Goal: Check status: Check status

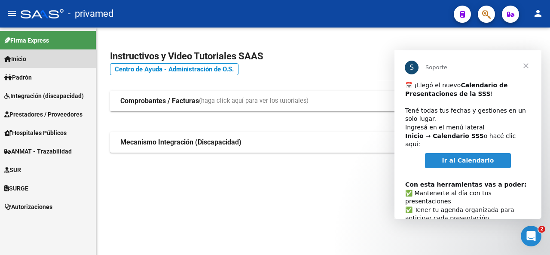
click at [31, 58] on link "Inicio" at bounding box center [48, 58] width 96 height 18
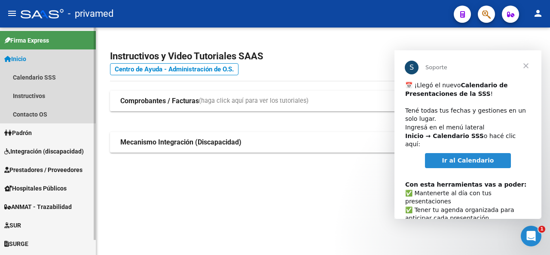
click at [31, 58] on link "Inicio" at bounding box center [48, 58] width 96 height 18
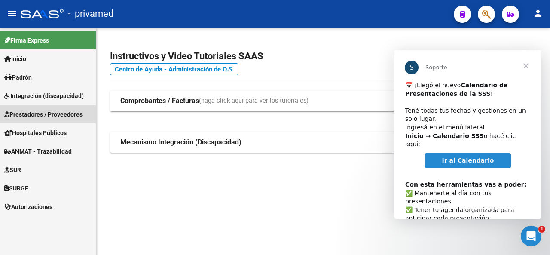
click at [30, 113] on span "Prestadores / Proveedores" at bounding box center [43, 114] width 78 height 9
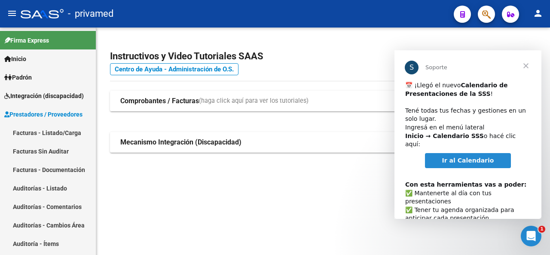
click at [529, 66] on span "Cerrar" at bounding box center [526, 65] width 31 height 31
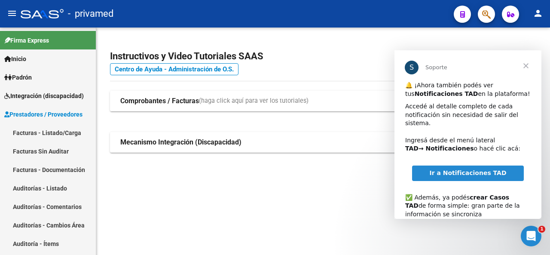
click at [524, 66] on span "Cerrar" at bounding box center [526, 65] width 31 height 31
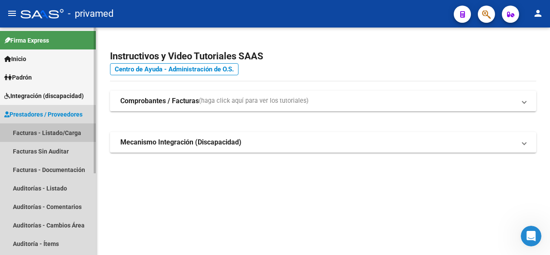
click at [58, 132] on link "Facturas - Listado/Carga" at bounding box center [48, 132] width 96 height 18
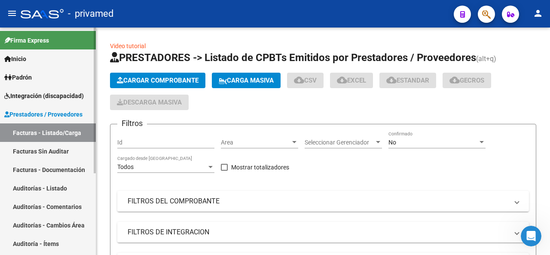
click at [61, 115] on span "Prestadores / Proveedores" at bounding box center [43, 114] width 78 height 9
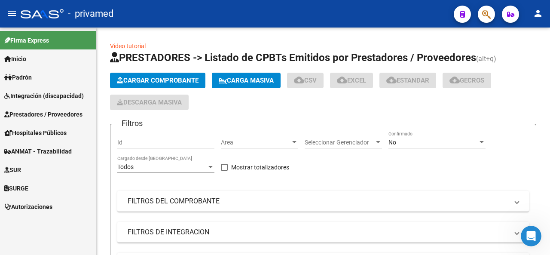
click at [63, 129] on span "Hospitales Públicos" at bounding box center [35, 132] width 62 height 9
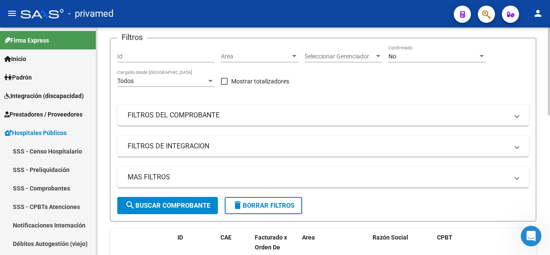
scroll to position [43, 0]
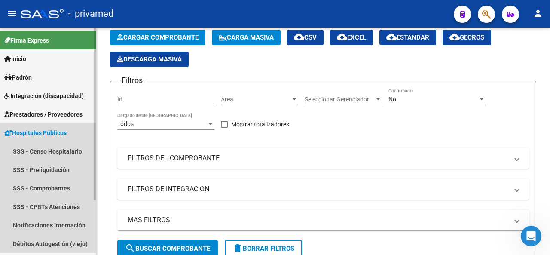
click at [25, 131] on span "Hospitales Públicos" at bounding box center [35, 132] width 62 height 9
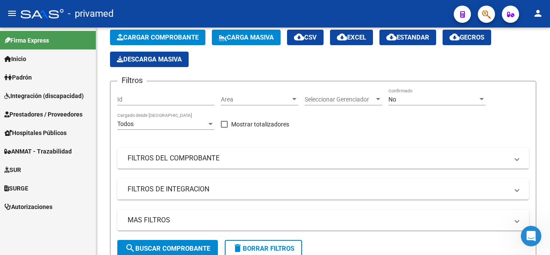
click at [54, 113] on span "Prestadores / Proveedores" at bounding box center [43, 114] width 78 height 9
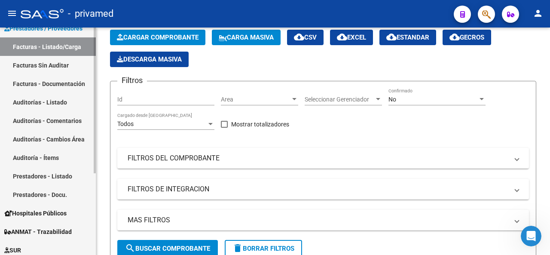
scroll to position [127, 0]
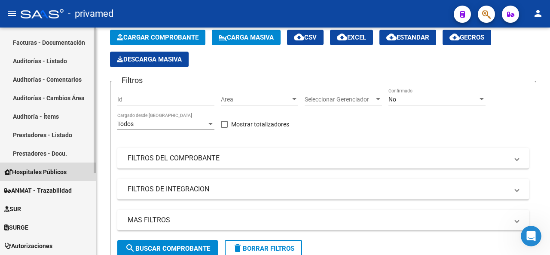
click at [52, 170] on span "Hospitales Públicos" at bounding box center [35, 171] width 62 height 9
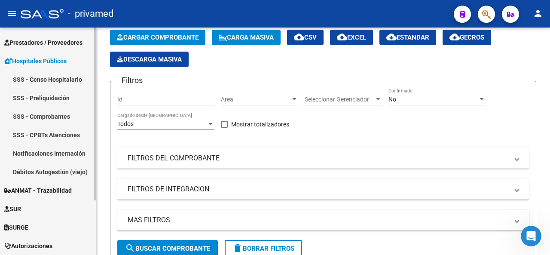
scroll to position [71, 0]
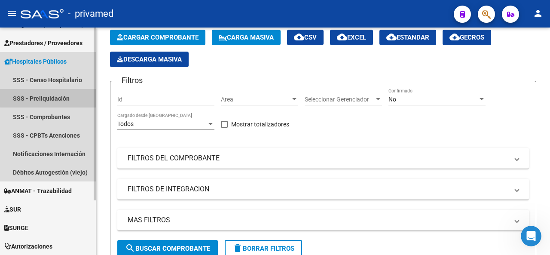
click at [52, 95] on link "SSS - Preliquidación" at bounding box center [48, 98] width 96 height 18
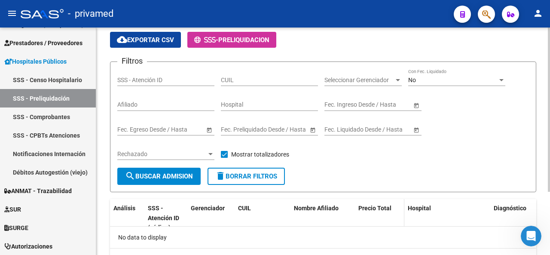
scroll to position [45, 0]
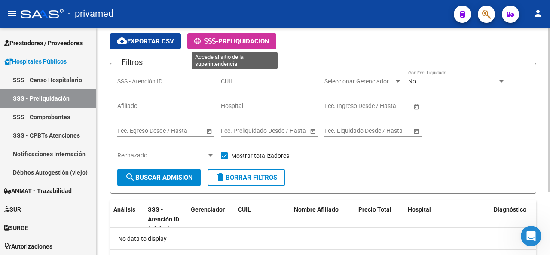
click at [230, 40] on span "PRELIQUIDACION" at bounding box center [243, 41] width 51 height 8
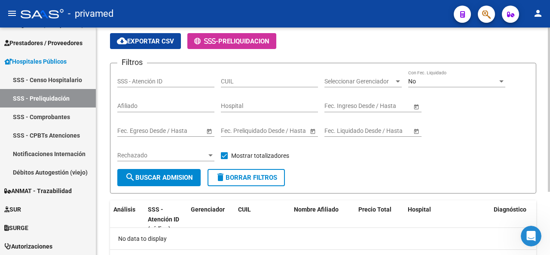
click at [157, 38] on span "cloud_download Exportar CSV" at bounding box center [145, 41] width 57 height 8
click at [164, 174] on span "search Buscar admision" at bounding box center [159, 178] width 68 height 8
click at [239, 106] on input "Hospital" at bounding box center [269, 105] width 97 height 7
click at [117, 107] on input "Afiliado" at bounding box center [165, 105] width 97 height 7
type input "39990221"
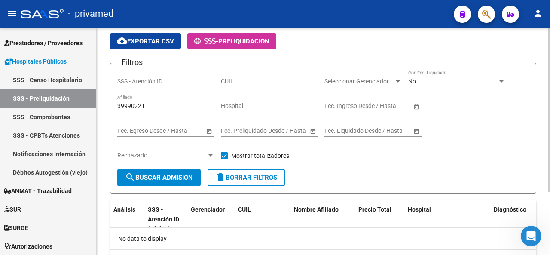
click at [231, 101] on div "Hospital" at bounding box center [269, 103] width 97 height 17
type input "argerich"
click at [338, 107] on input "text" at bounding box center [340, 105] width 31 height 7
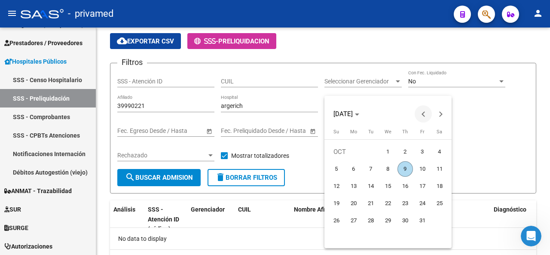
click at [425, 119] on span "Previous month" at bounding box center [423, 113] width 17 height 17
click at [443, 114] on span "Next month" at bounding box center [440, 113] width 17 height 17
click at [406, 201] on span "21" at bounding box center [405, 203] width 15 height 15
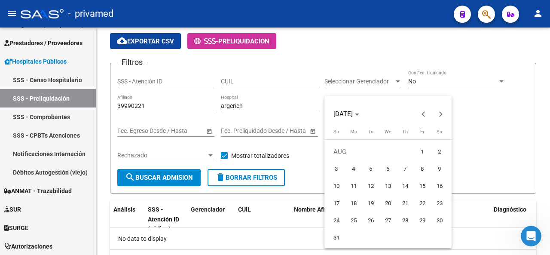
type input "[DATE]"
click at [481, 141] on div at bounding box center [275, 127] width 550 height 255
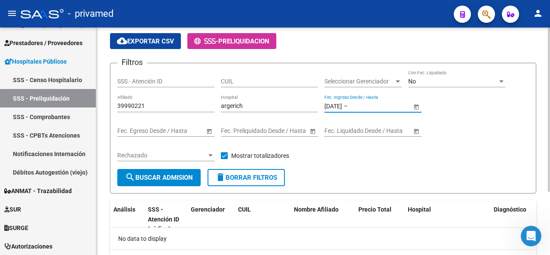
click at [182, 181] on button "search Buscar admision" at bounding box center [158, 177] width 83 height 17
